Goal: Ask a question

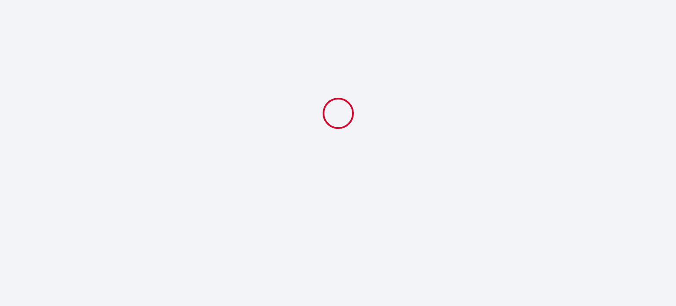
select select
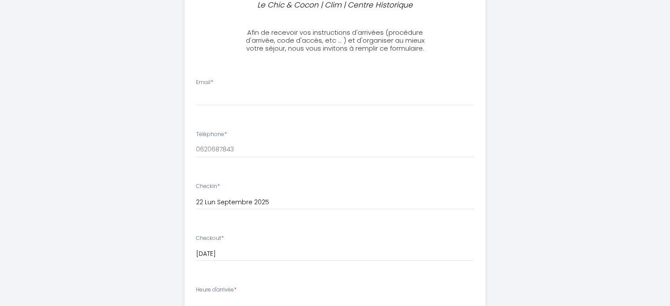
scroll to position [220, 0]
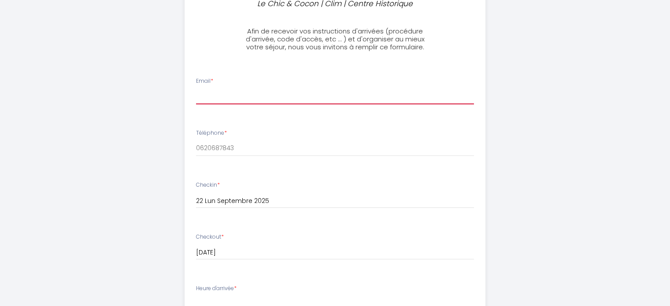
click at [280, 94] on input "Email *" at bounding box center [335, 96] width 278 height 16
type input "[EMAIL_ADDRESS][DOMAIN_NAME]"
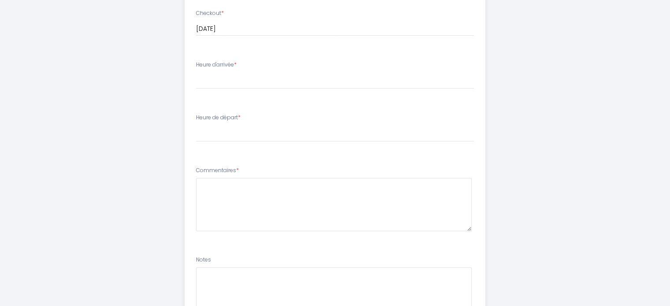
scroll to position [396, 0]
click at [259, 118] on div "Heure d'arrivée * 16:00 16:30 17:00 17:30 18:00 18:30 19:00 19:30 20:00 20:30 2…" at bounding box center [335, 122] width 278 height 28
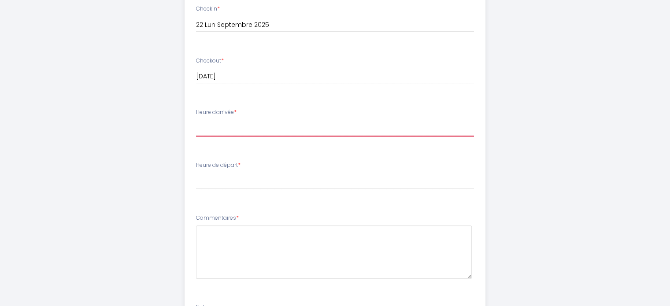
click at [257, 124] on select "16:00 16:30 17:00 17:30 18:00 18:30 19:00 19:30 20:00 20:30 21:00 21:30 22:00 2…" at bounding box center [335, 128] width 278 height 17
select select "18:00"
click at [196, 120] on select "16:00 16:30 17:00 17:30 18:00 18:30 19:00 19:30 20:00 20:30 21:00 21:30 22:00 2…" at bounding box center [335, 128] width 278 height 17
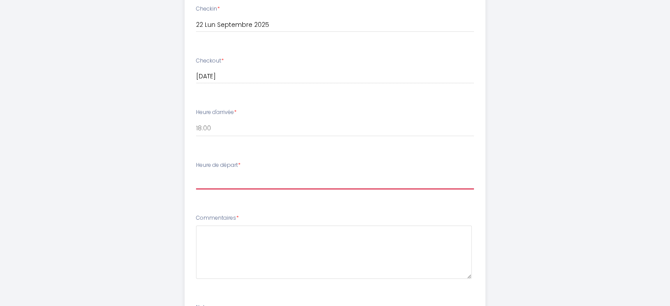
click at [247, 179] on select "00:00 00:30 01:00 01:30 02:00 02:30 03:00 03:30 04:00 04:30 05:00 05:30 06:00 0…" at bounding box center [335, 181] width 278 height 17
select select "08:00"
click at [196, 173] on select "00:00 00:30 01:00 01:30 02:00 02:30 03:00 03:30 04:00 04:30 05:00 05:30 06:00 0…" at bounding box center [335, 181] width 278 height 17
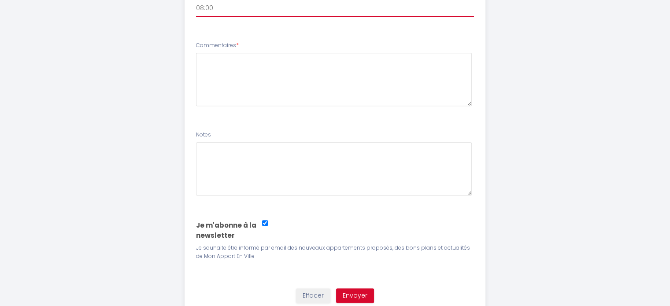
scroll to position [601, 0]
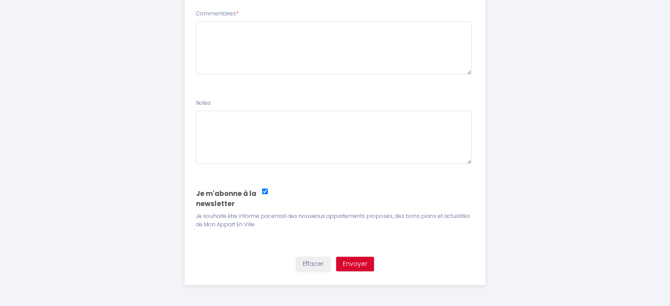
click at [263, 189] on input "Email *" at bounding box center [265, 191] width 6 height 6
checkbox input "false"
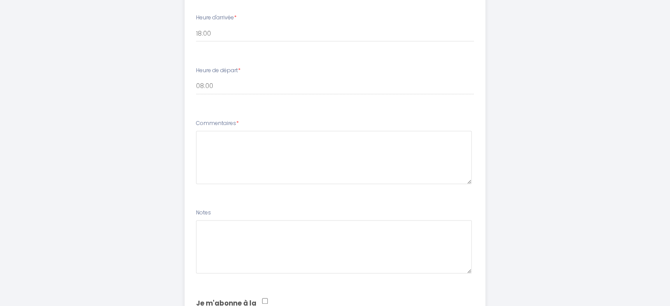
scroll to position [468, 0]
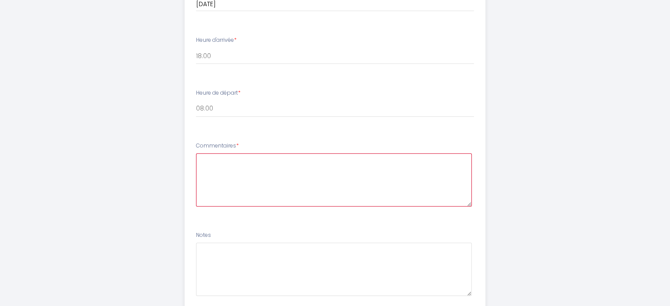
click at [257, 163] on textarea at bounding box center [334, 179] width 276 height 53
type textarea "Bonjour, quel type de machine à café avez-vous?"
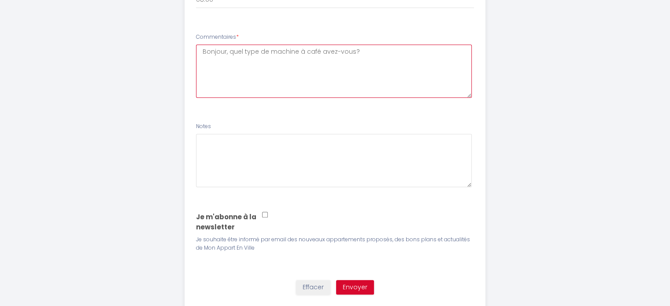
scroll to position [601, 0]
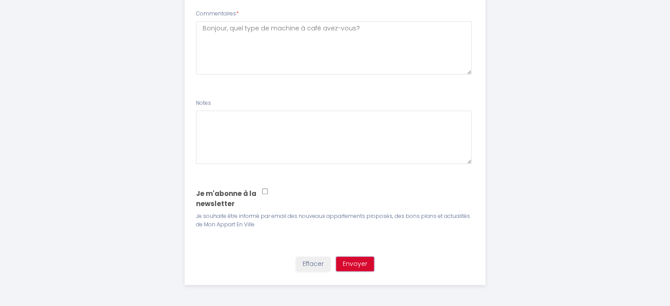
click at [358, 262] on button "Envoyer" at bounding box center [355, 264] width 38 height 15
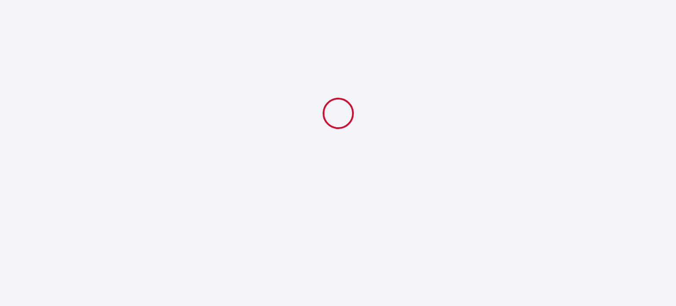
select select "18:00"
select select "08:00"
